Goal: Task Accomplishment & Management: Manage account settings

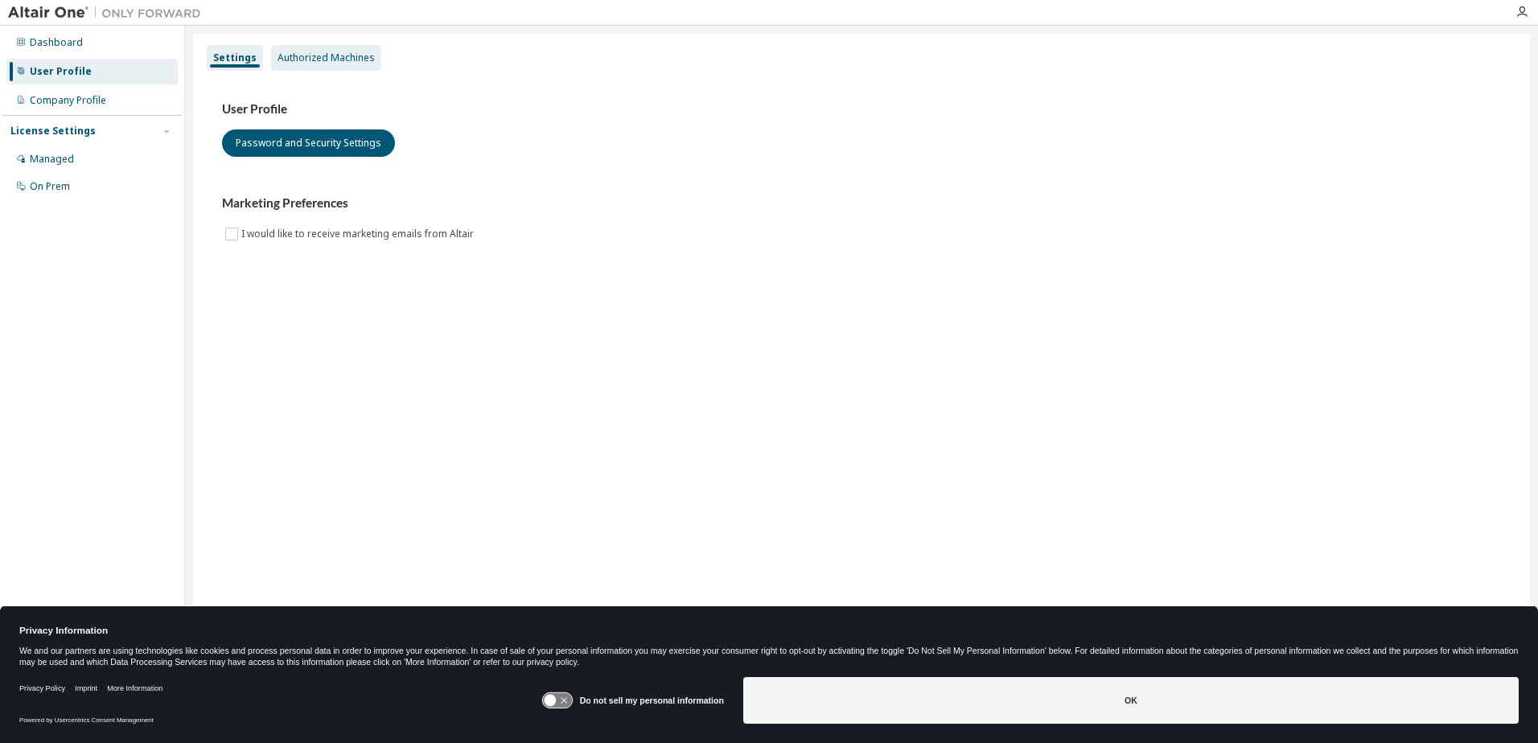
click at [300, 56] on div "Authorized Machines" at bounding box center [325, 57] width 97 height 13
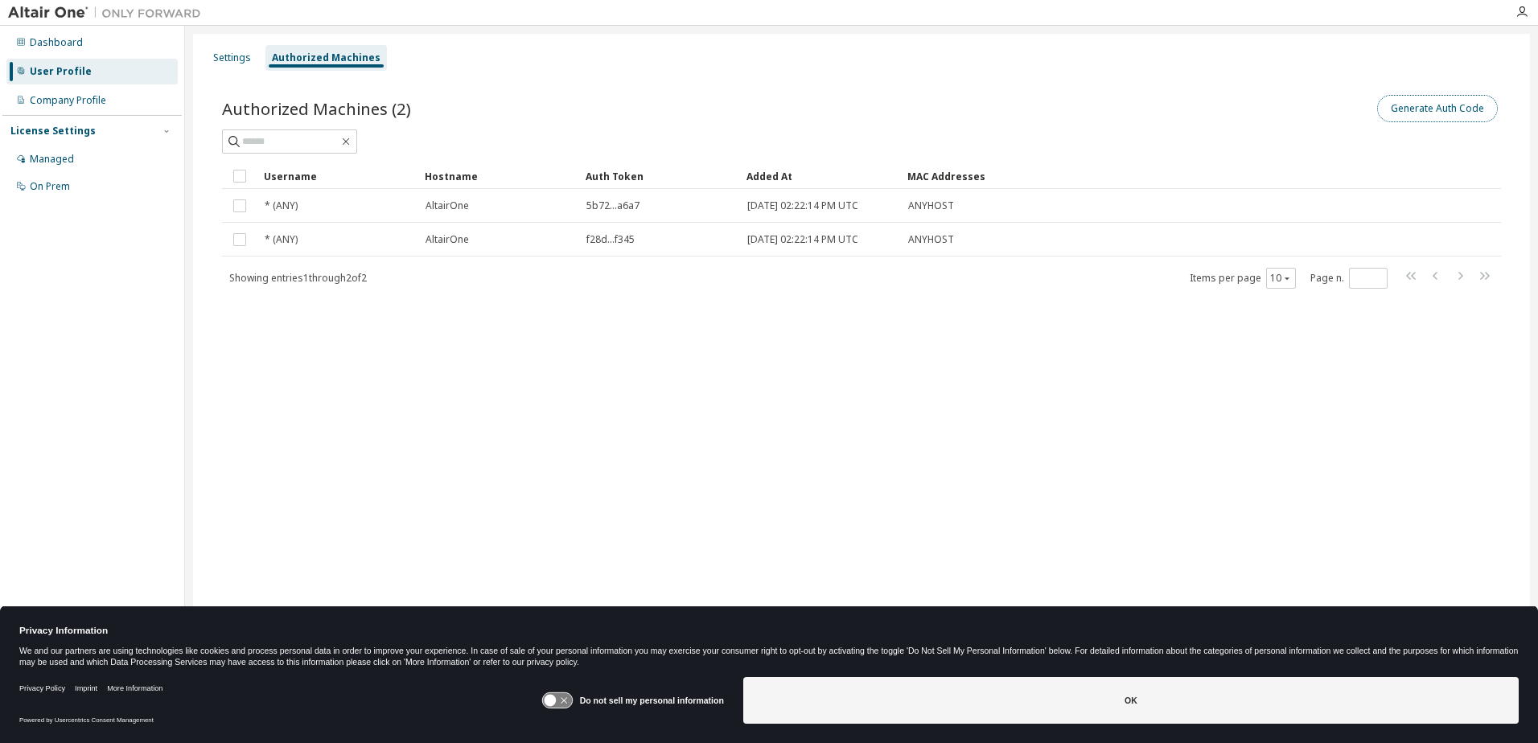
click at [826, 106] on button "Generate Auth Code" at bounding box center [1437, 108] width 121 height 27
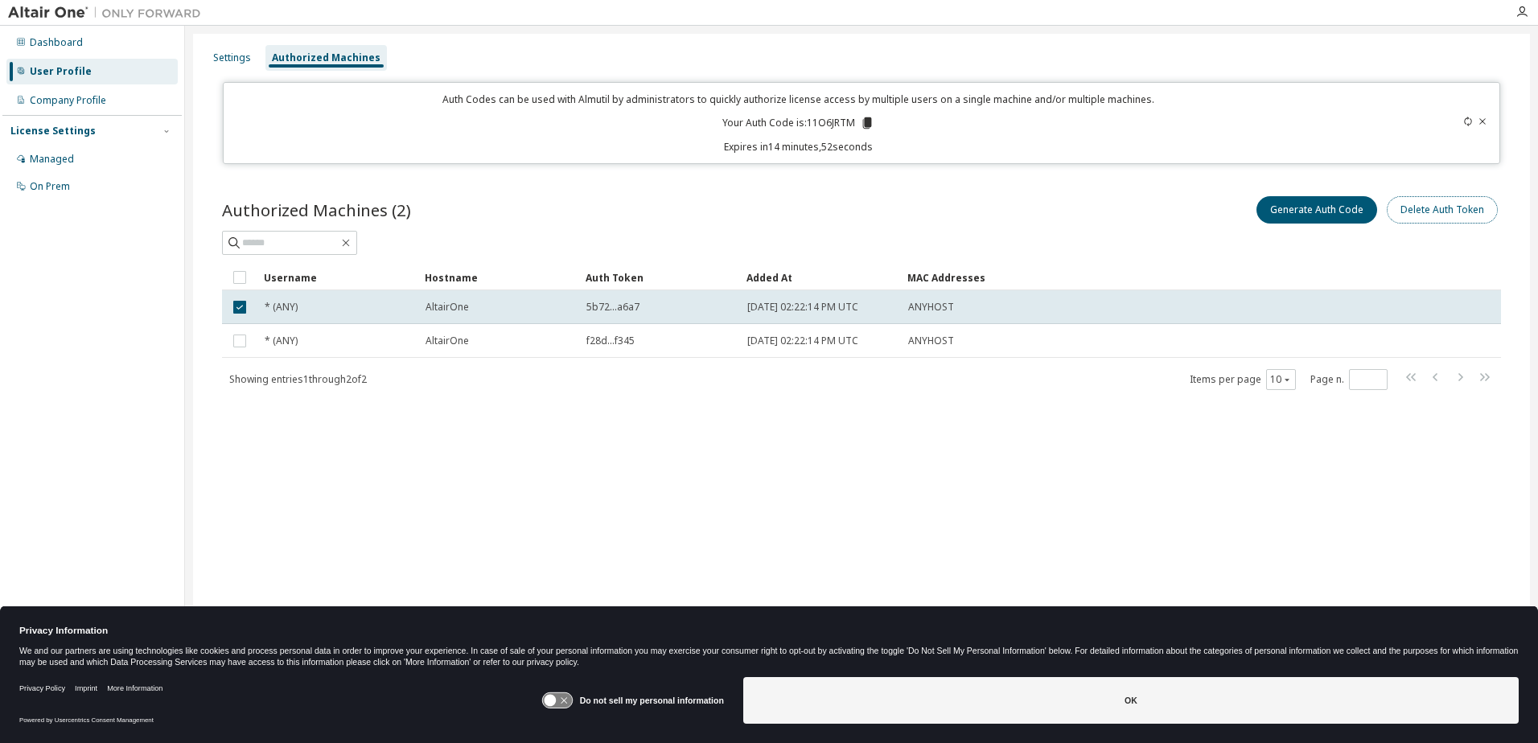
click at [826, 214] on button "Delete Auth Token" at bounding box center [1442, 209] width 111 height 27
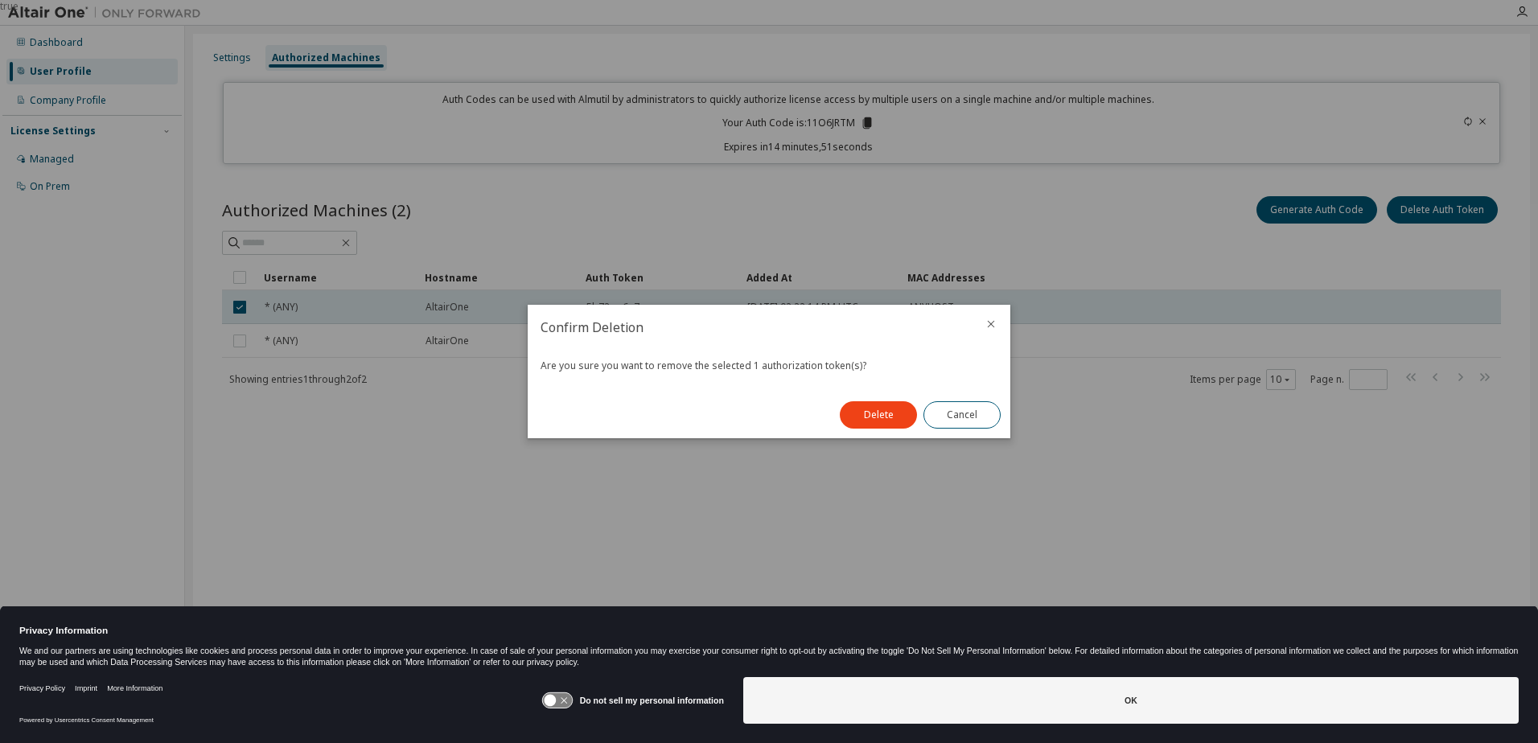
click at [826, 417] on button "Delete" at bounding box center [878, 414] width 77 height 27
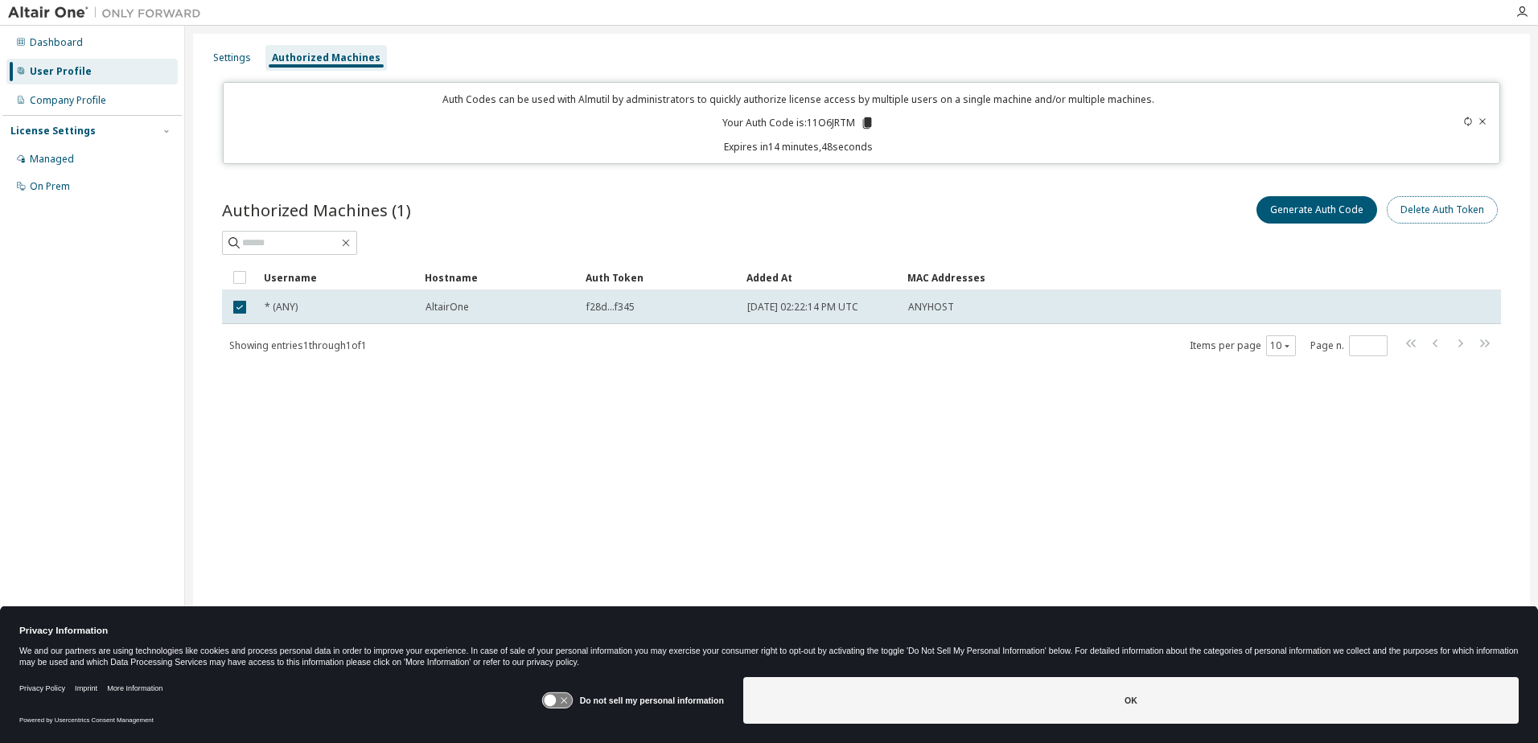
click at [826, 199] on button "Delete Auth Token" at bounding box center [1442, 209] width 111 height 27
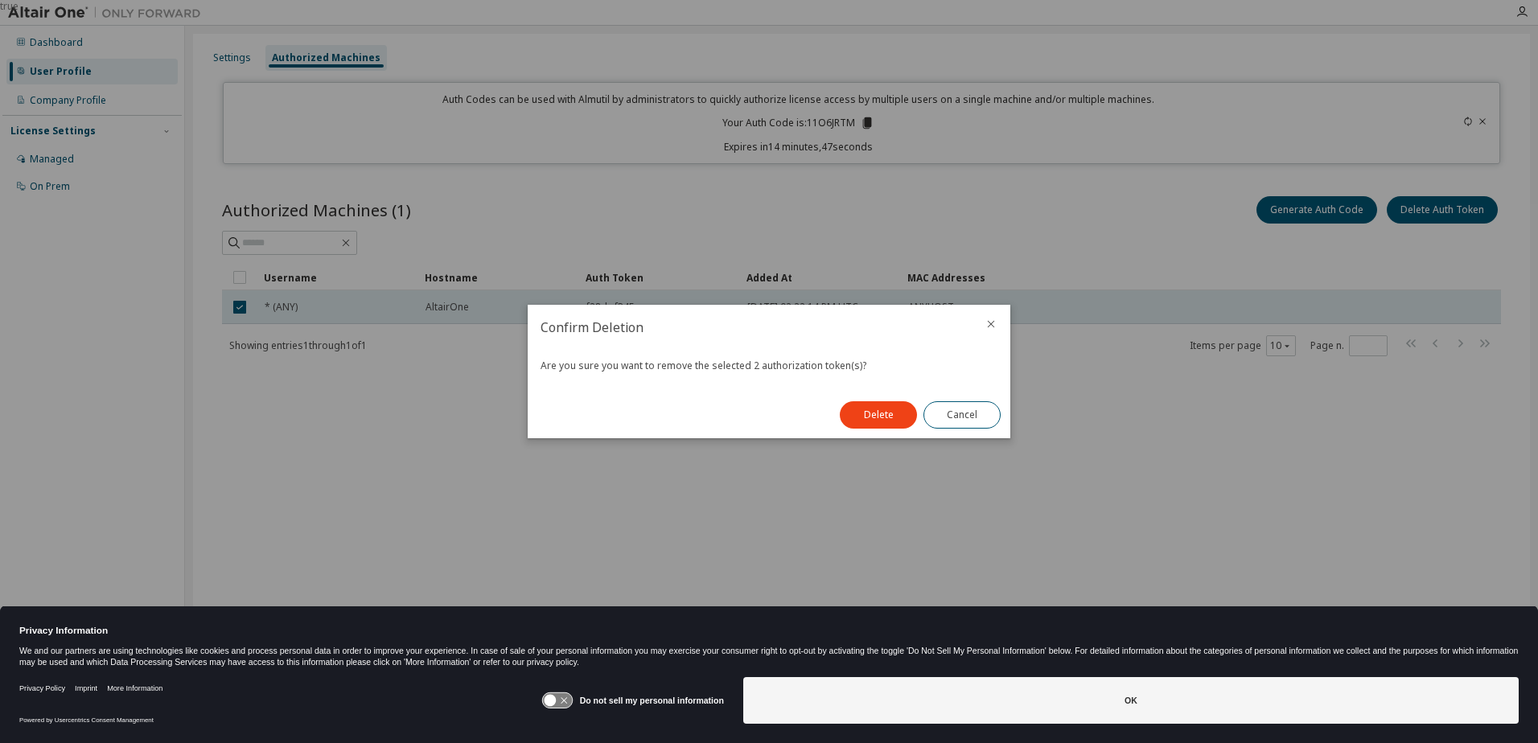
click at [826, 406] on button "Delete" at bounding box center [878, 414] width 77 height 27
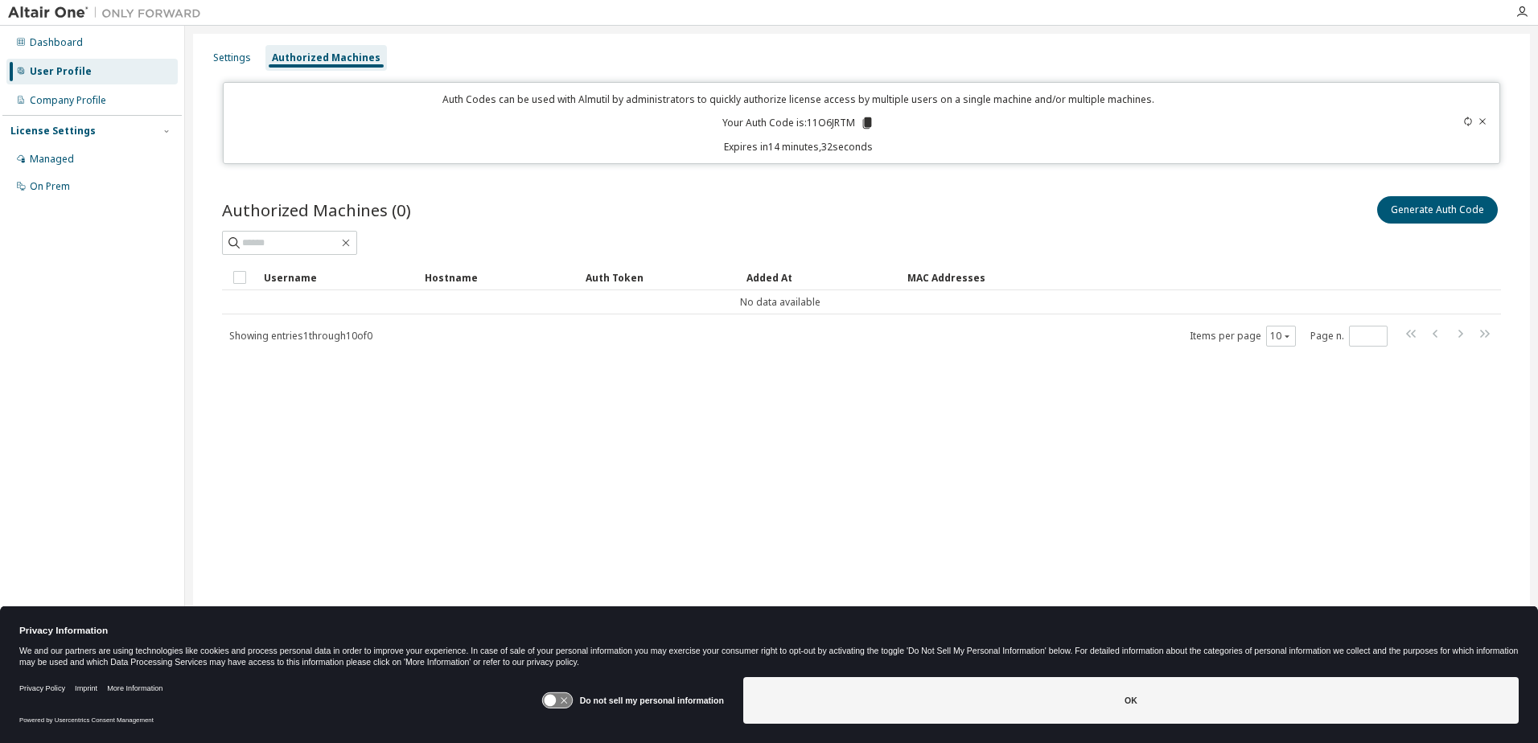
click at [826, 125] on icon at bounding box center [867, 122] width 9 height 11
click at [826, 208] on div "Authorized Machines (0) Generate Auth Code" at bounding box center [861, 210] width 1279 height 34
click at [826, 125] on icon at bounding box center [1482, 122] width 10 height 10
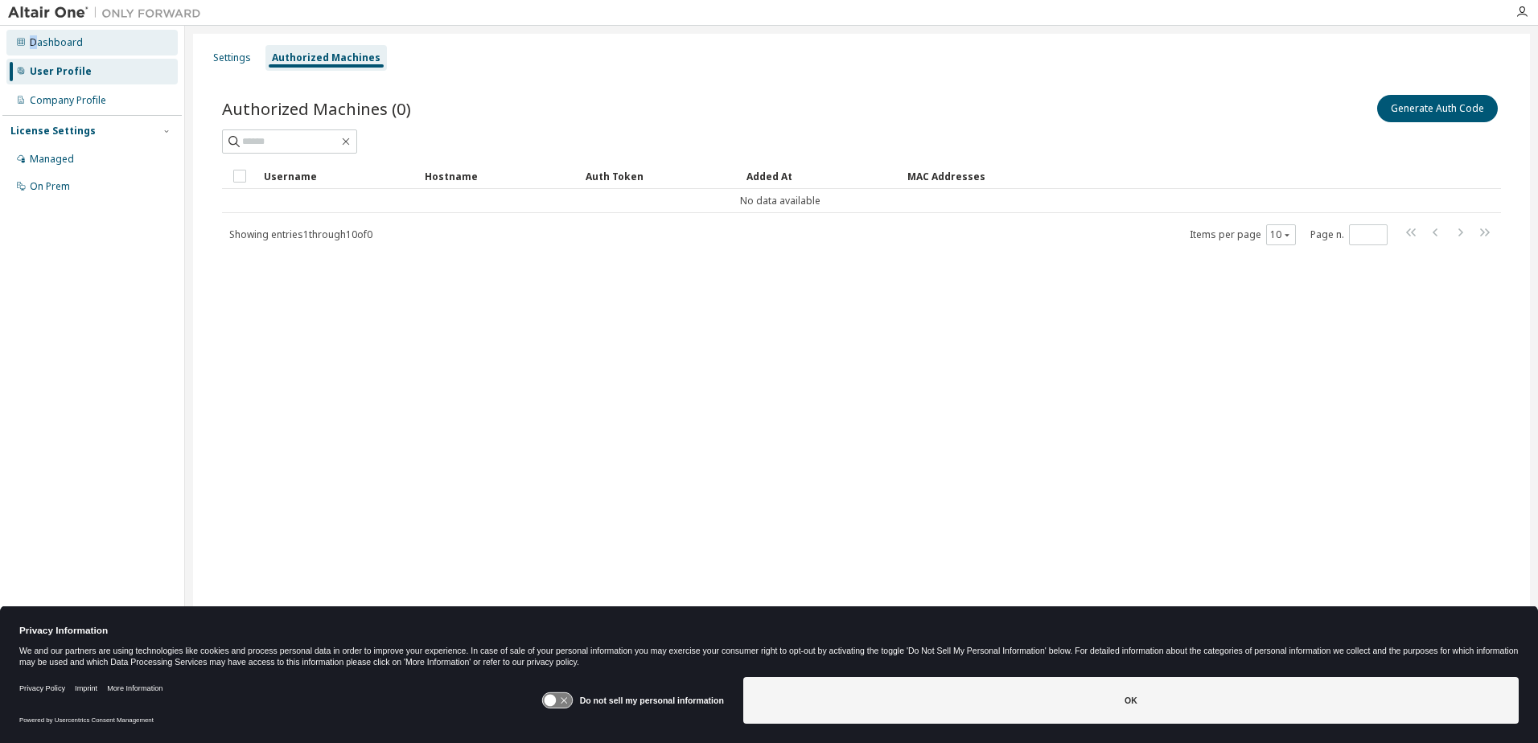
drag, startPoint x: 37, startPoint y: 42, endPoint x: 27, endPoint y: 35, distance: 12.3
click at [27, 35] on div "Dashboard" at bounding box center [91, 43] width 171 height 26
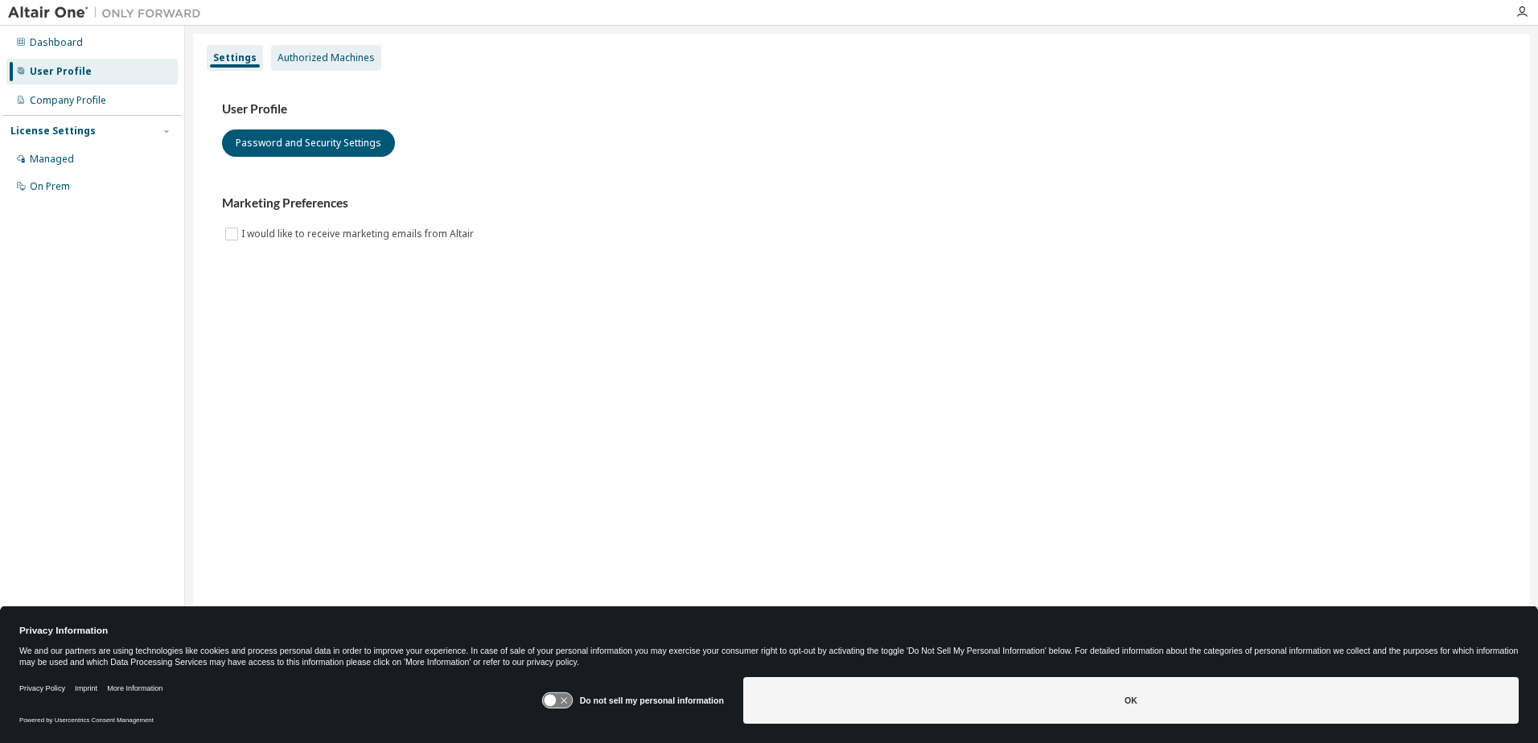
click at [320, 45] on div "Authorized Machines" at bounding box center [326, 58] width 110 height 26
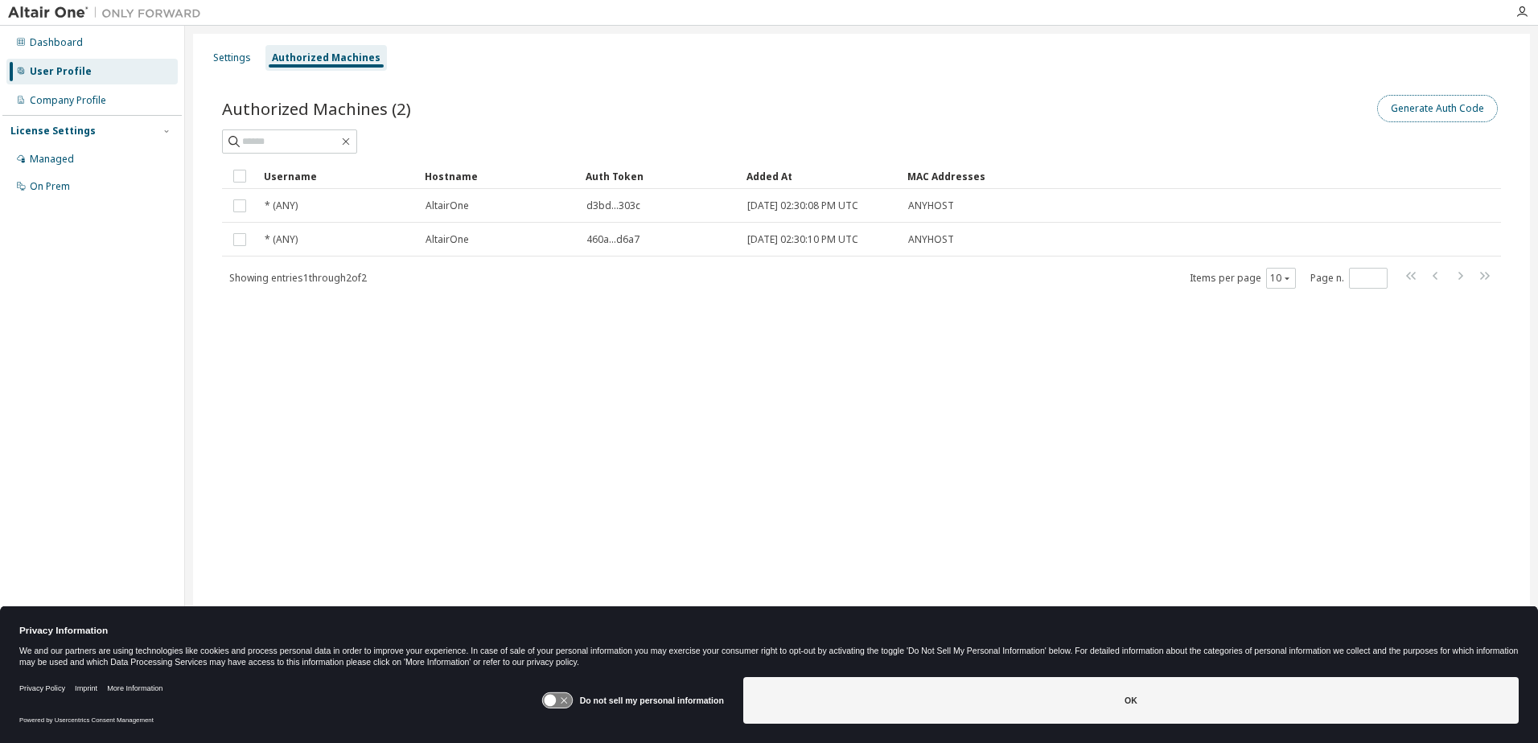
click at [1456, 113] on button "Generate Auth Code" at bounding box center [1437, 108] width 121 height 27
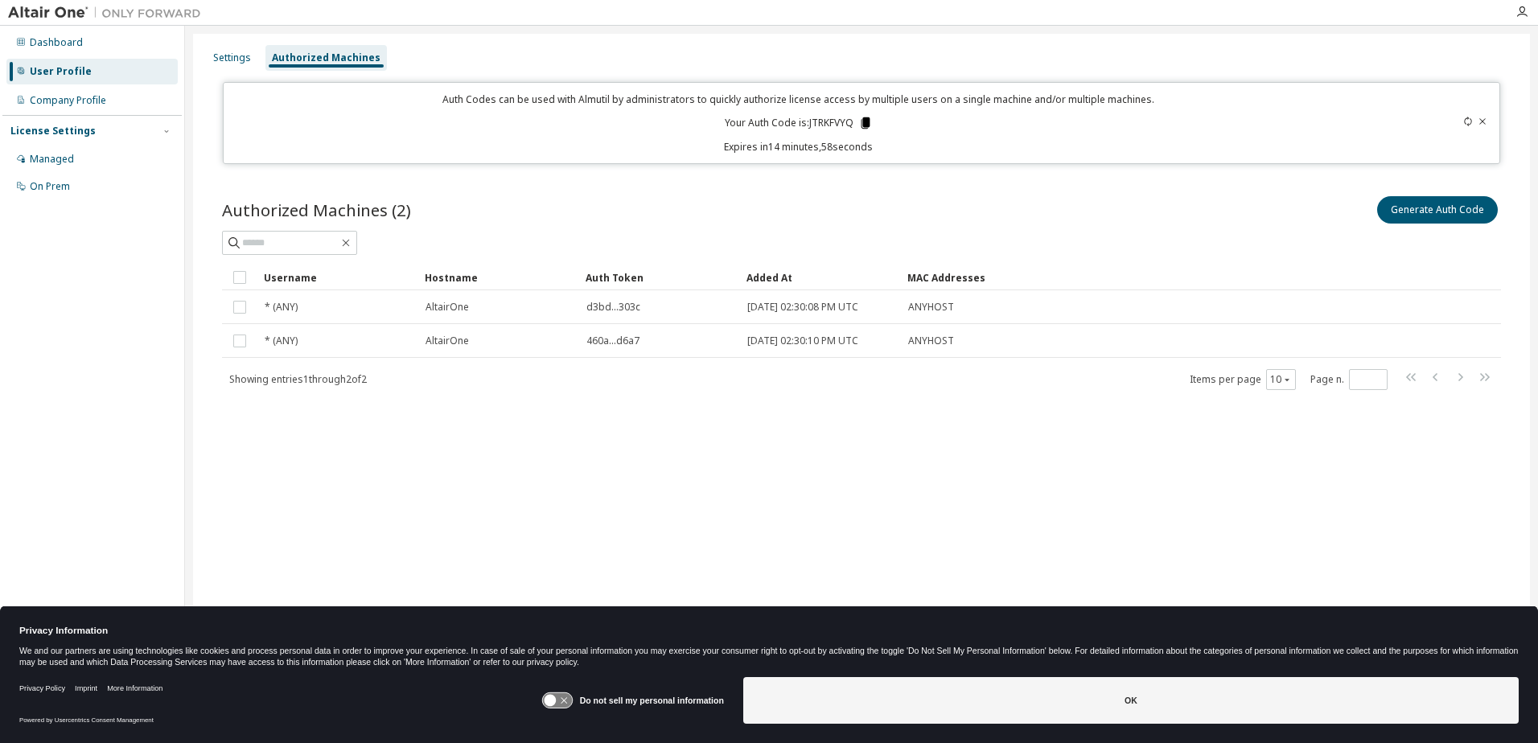
click at [866, 125] on icon at bounding box center [865, 122] width 9 height 11
click at [114, 52] on div "Dashboard" at bounding box center [91, 43] width 171 height 26
